Goal: Transaction & Acquisition: Purchase product/service

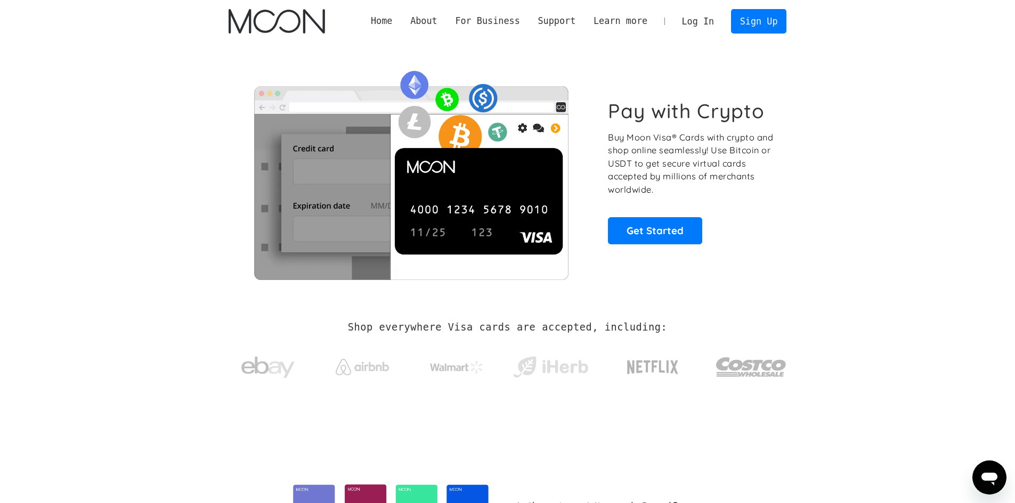
click at [702, 20] on link "Log In" at bounding box center [698, 21] width 50 height 23
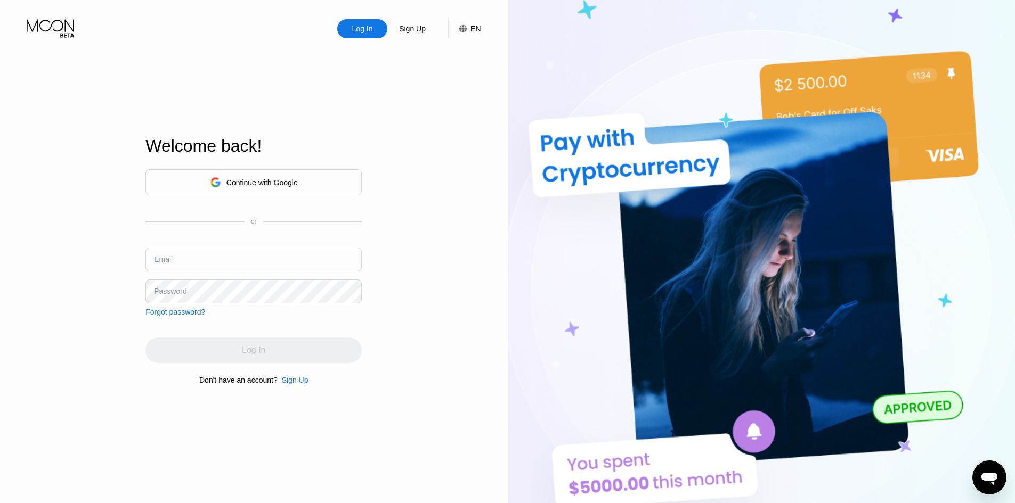
click at [244, 256] on input "text" at bounding box center [253, 260] width 216 height 24
type input "V"
paste input "[EMAIL_ADDRESS][DOMAIN_NAME]"
type input "[EMAIL_ADDRESS][DOMAIN_NAME]"
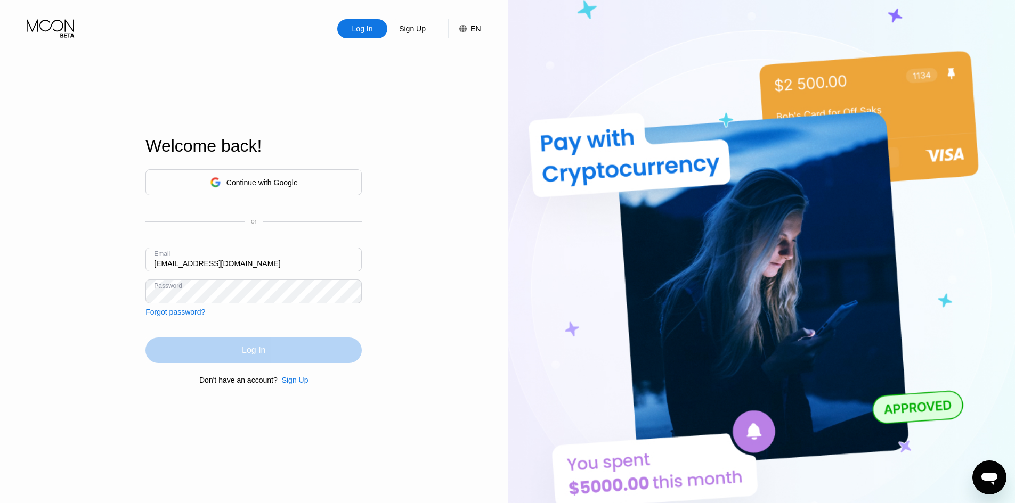
click at [256, 339] on div "Log In" at bounding box center [253, 351] width 216 height 26
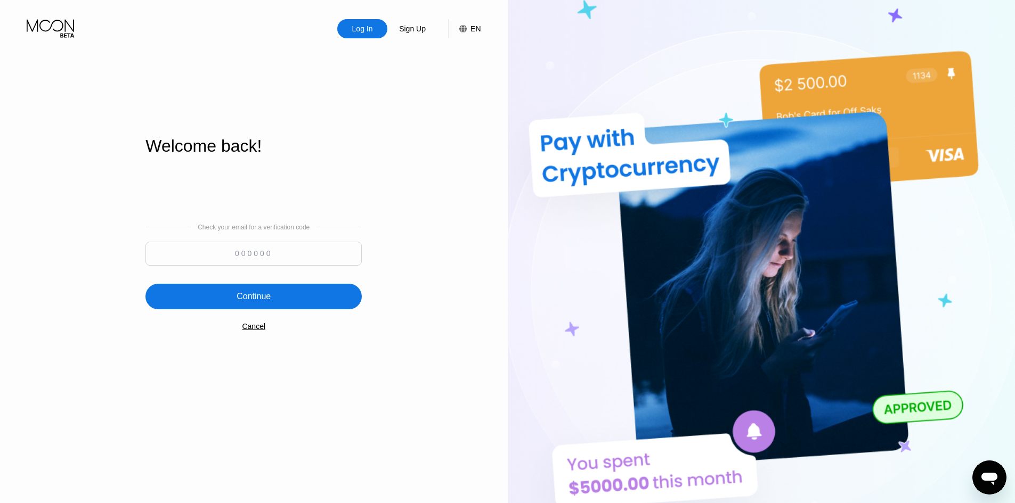
click at [255, 270] on div at bounding box center [253, 256] width 216 height 29
click at [257, 264] on input at bounding box center [253, 254] width 216 height 24
paste input "796852"
type input "796852"
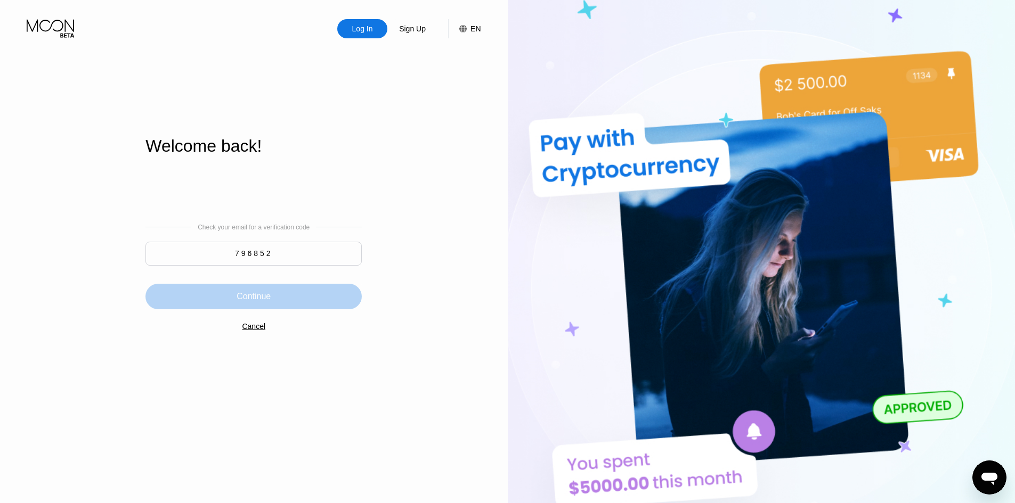
click at [288, 300] on div "Continue" at bounding box center [253, 297] width 216 height 26
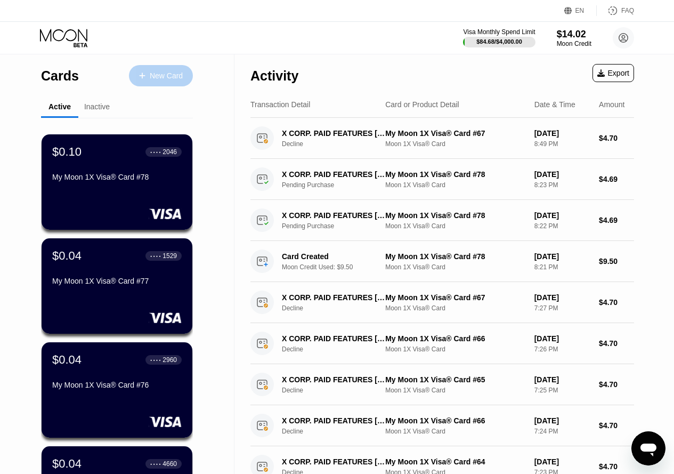
click at [174, 84] on div "New Card" at bounding box center [161, 75] width 64 height 21
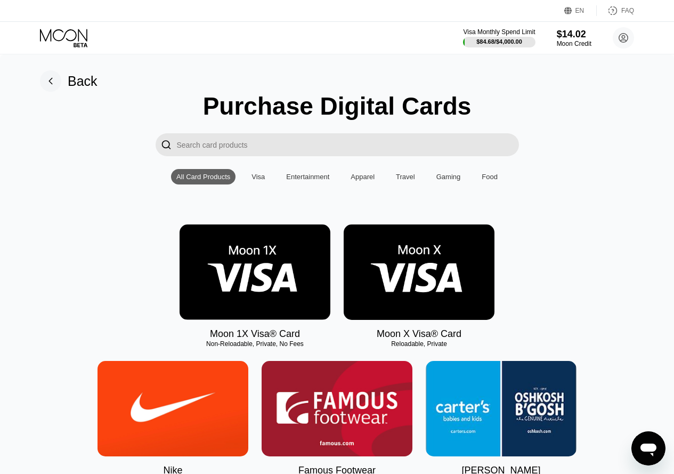
click at [241, 296] on img at bounding box center [255, 271] width 151 height 95
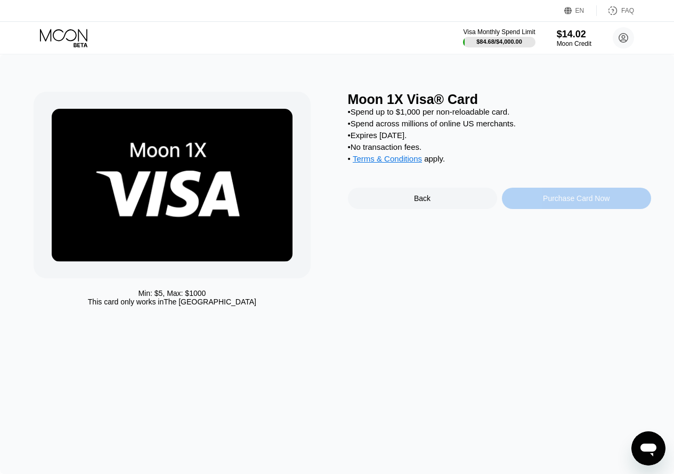
click at [555, 202] on div "Purchase Card Now" at bounding box center [576, 198] width 67 height 9
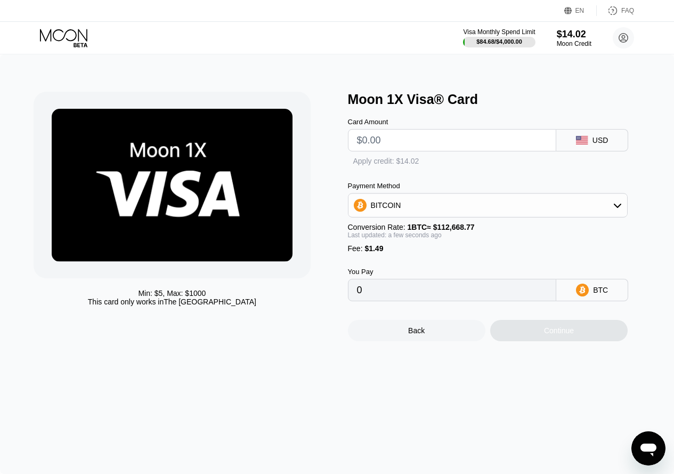
click at [418, 148] on input "text" at bounding box center [452, 139] width 191 height 21
type input "$9"
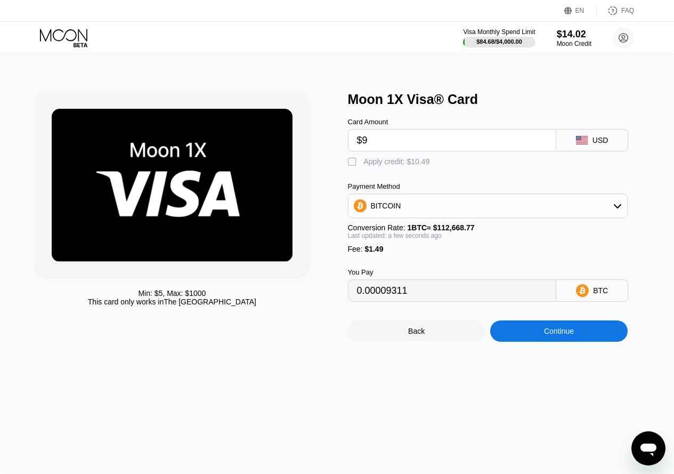
type input "0.00009311"
type input "$9.5"
type input "0.00009755"
type input "$9.5"
click at [411, 166] on div "Apply credit: $10.99" at bounding box center [397, 161] width 66 height 9
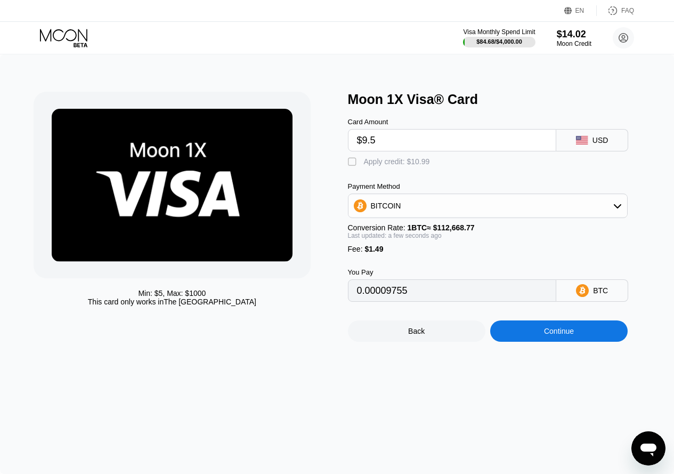
type input "0"
click at [550, 361] on div "Min: $ 5 , Max: $ 1000 This card only works in The United States Moon 1X Visa® …" at bounding box center [337, 263] width 674 height 419
click at [558, 335] on div "Continue" at bounding box center [559, 331] width 30 height 9
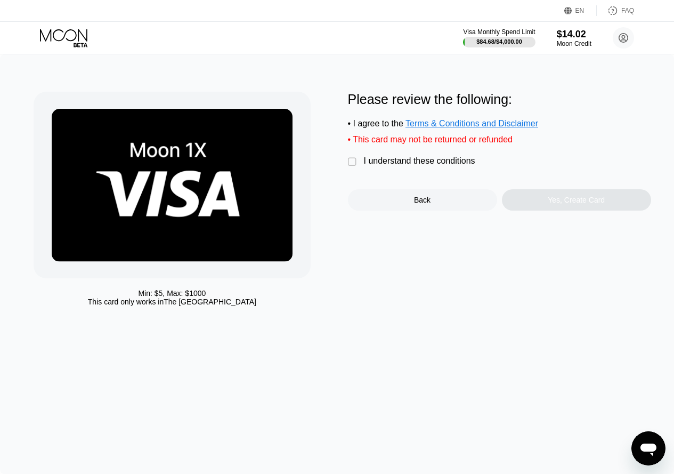
click at [409, 164] on div "I understand these conditions" at bounding box center [419, 161] width 111 height 10
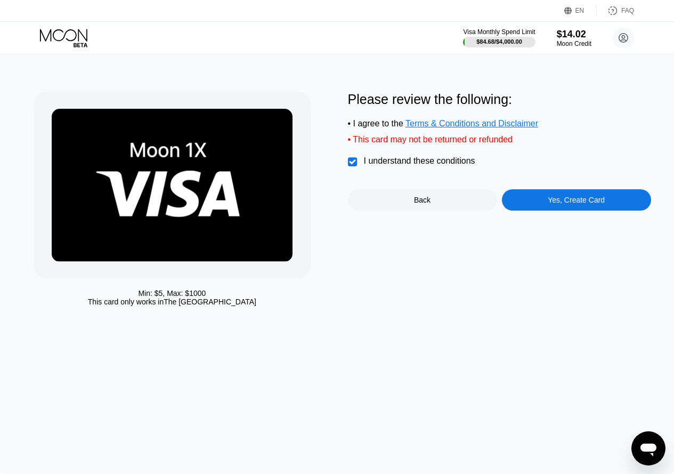
click at [557, 186] on div "Please review the following: • I agree to the Terms & Conditions and Disclaimer…" at bounding box center [499, 151] width 303 height 119
click at [562, 204] on div "Yes, Create Card" at bounding box center [576, 200] width 57 height 9
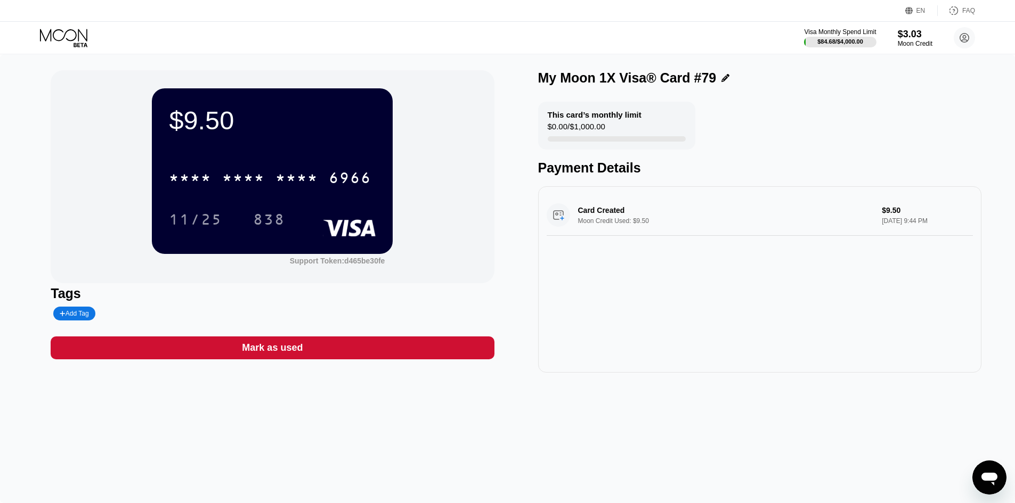
drag, startPoint x: 750, startPoint y: 116, endPoint x: 584, endPoint y: 174, distance: 175.6
click at [750, 116] on div "This card’s monthly limit $0.00 / $1,000.00 Payment Details" at bounding box center [759, 139] width 443 height 74
click at [278, 188] on div "* * * *" at bounding box center [296, 179] width 43 height 17
